Goal: Information Seeking & Learning: Learn about a topic

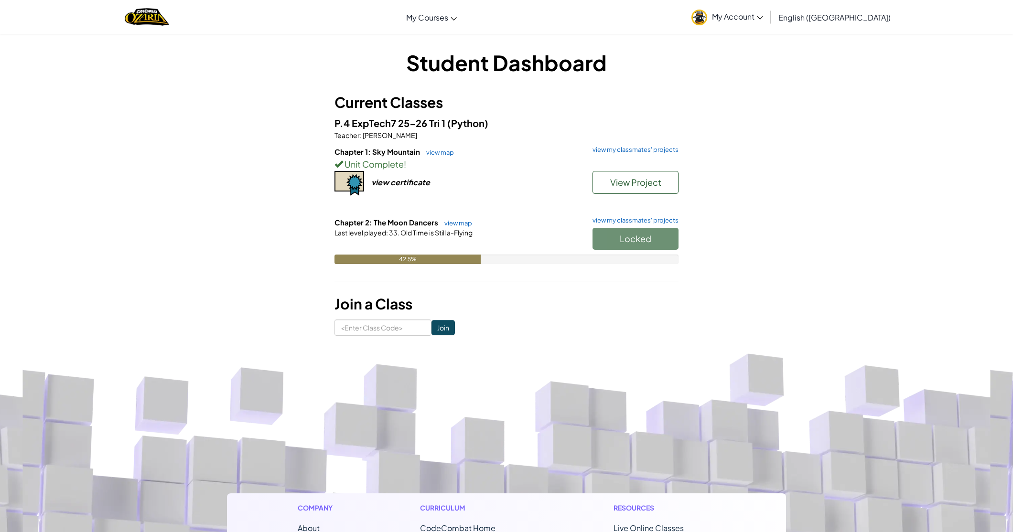
click at [629, 242] on div "Locked" at bounding box center [631, 241] width 96 height 27
click at [627, 238] on div "Locked" at bounding box center [631, 241] width 96 height 27
click at [623, 238] on div "Locked" at bounding box center [631, 241] width 96 height 27
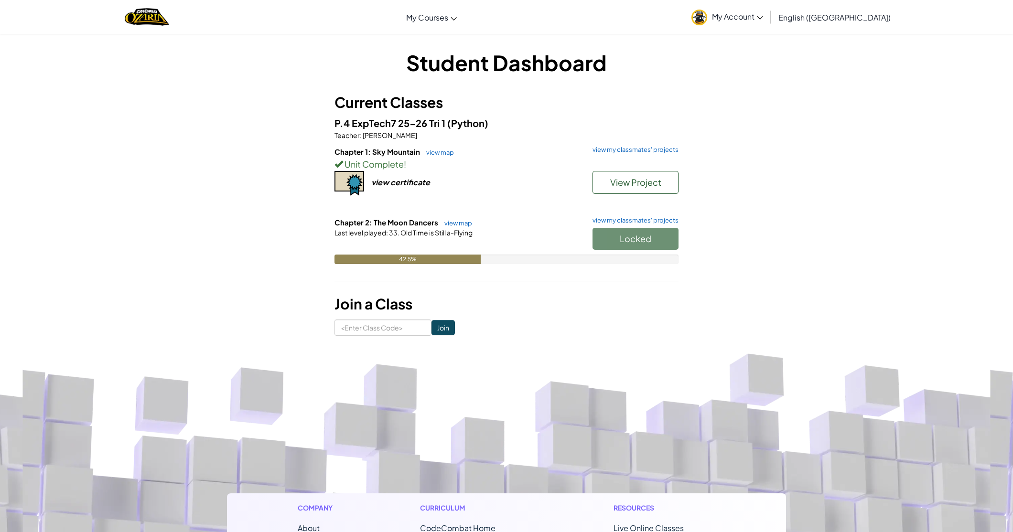
drag, startPoint x: 591, startPoint y: 226, endPoint x: 597, endPoint y: 224, distance: 5.6
click at [592, 226] on h6 "Chapter 2: The Moon Dancers view map view my classmates' projects" at bounding box center [506, 222] width 344 height 11
